Goal: Task Accomplishment & Management: Manage account settings

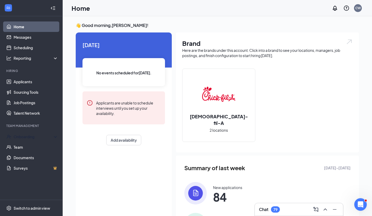
click at [31, 135] on div "Onboarding" at bounding box center [34, 136] width 40 height 5
click at [40, 145] on link "Overview" at bounding box center [36, 147] width 45 height 10
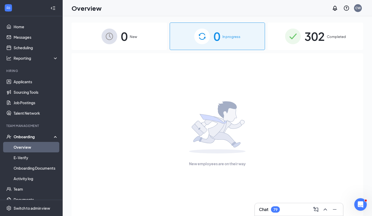
click at [310, 32] on span "302" at bounding box center [315, 36] width 20 height 18
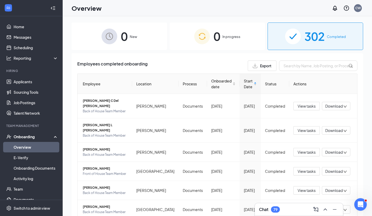
click at [267, 83] on th "Status" at bounding box center [275, 84] width 28 height 20
click at [98, 101] on span "[PERSON_NAME] C Del [PERSON_NAME]" at bounding box center [105, 103] width 45 height 10
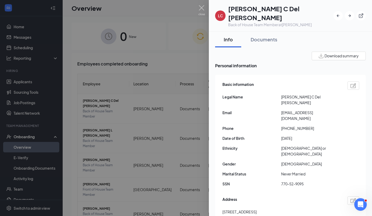
click at [170, 42] on div at bounding box center [186, 108] width 372 height 216
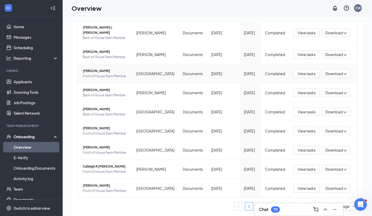
scroll to position [126, 0]
click at [33, 166] on link "Onboarding Documents" at bounding box center [36, 168] width 45 height 10
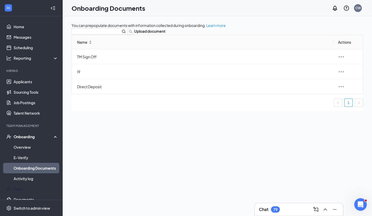
click at [21, 187] on link "Team" at bounding box center [36, 188] width 45 height 10
